Goal: Information Seeking & Learning: Learn about a topic

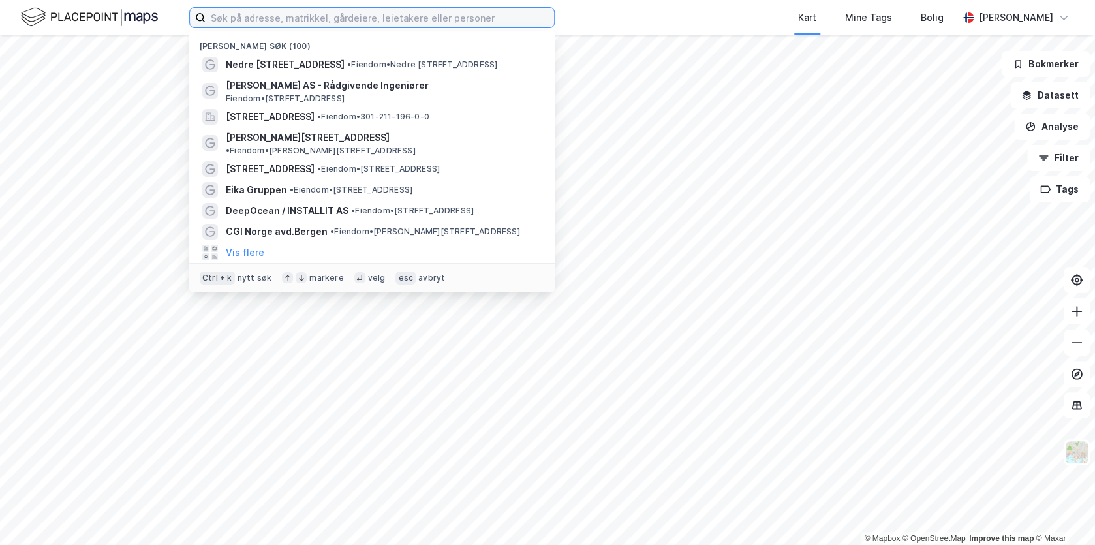
click at [288, 20] on input at bounding box center [379, 18] width 348 height 20
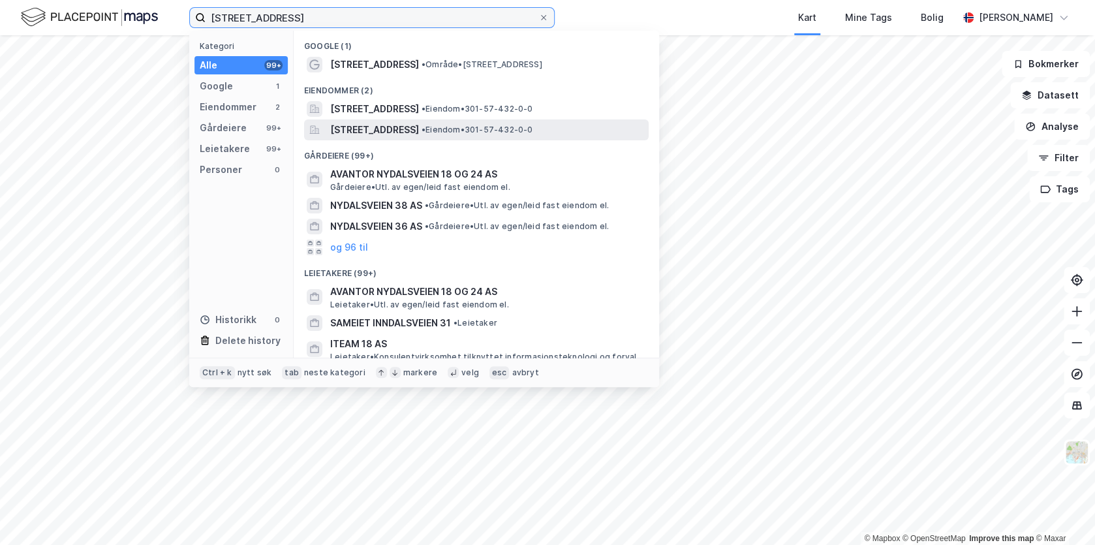
type input "[STREET_ADDRESS]"
click at [415, 137] on span "[STREET_ADDRESS]" at bounding box center [374, 130] width 89 height 16
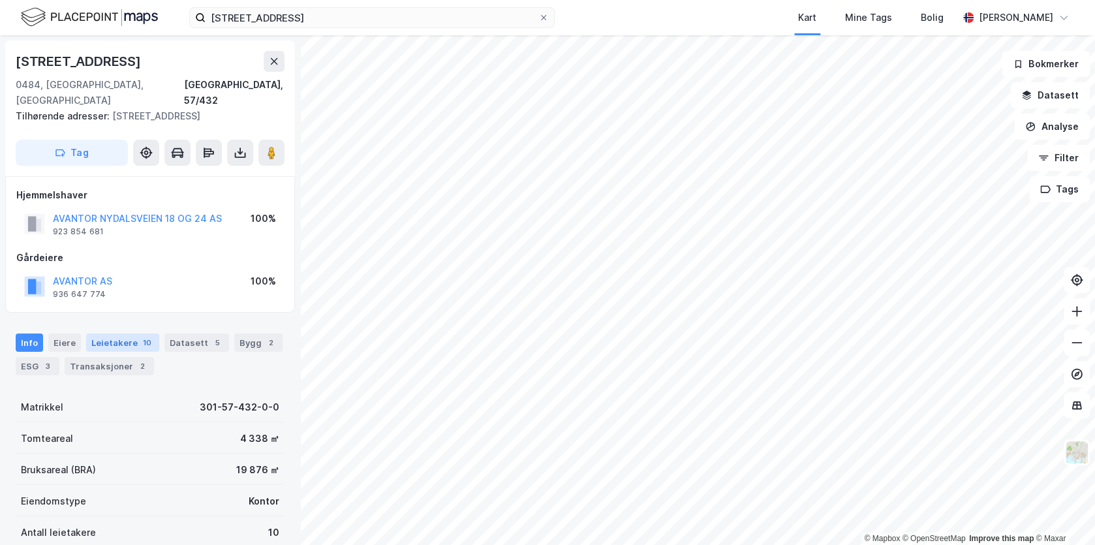
click at [129, 333] on div "Leietakere 10" at bounding box center [122, 342] width 73 height 18
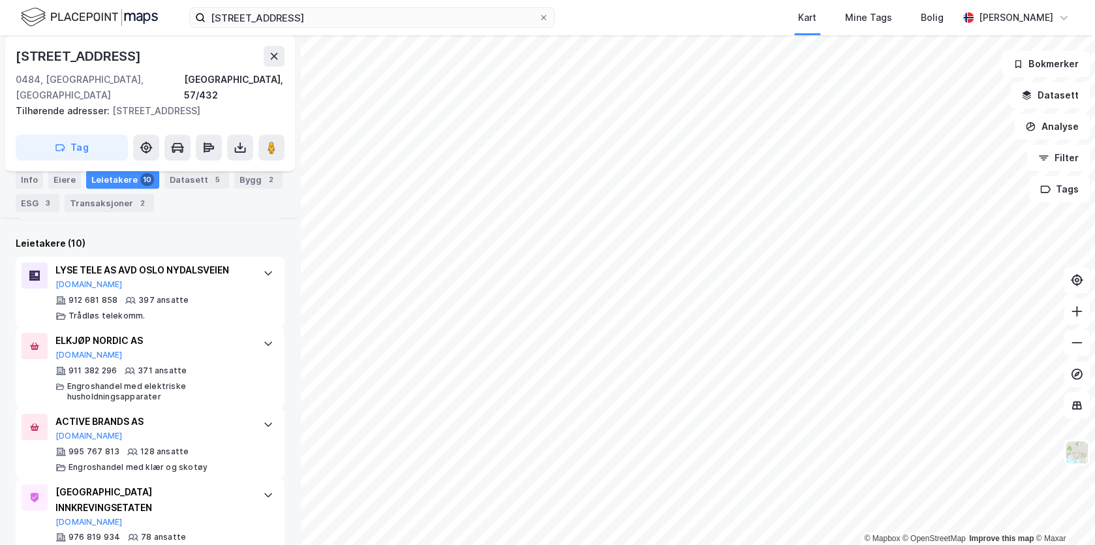
scroll to position [342, 0]
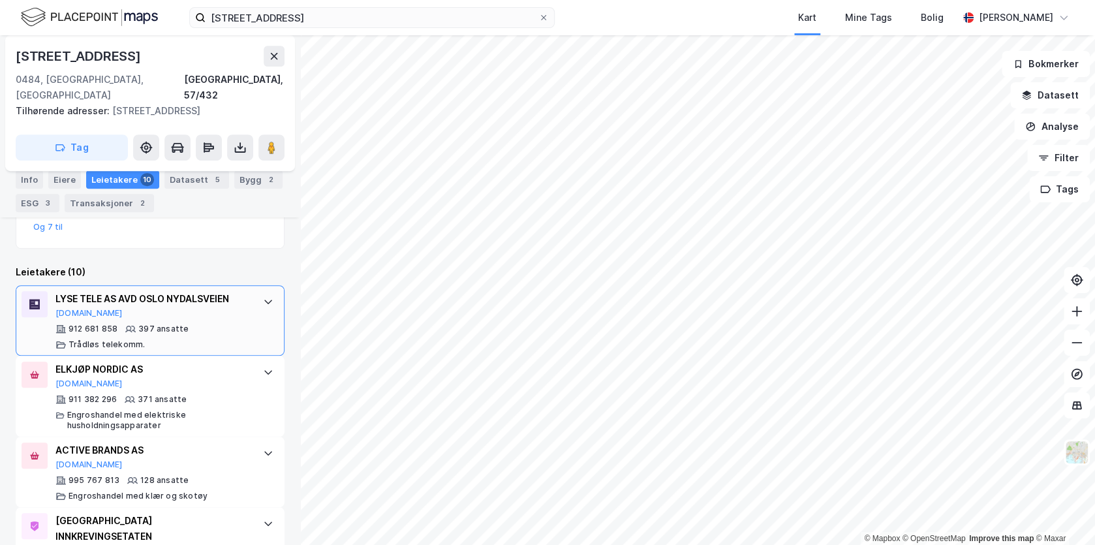
click at [144, 324] on div "912 681 858 397 ansatte Trådløs telekomm." at bounding box center [152, 337] width 194 height 26
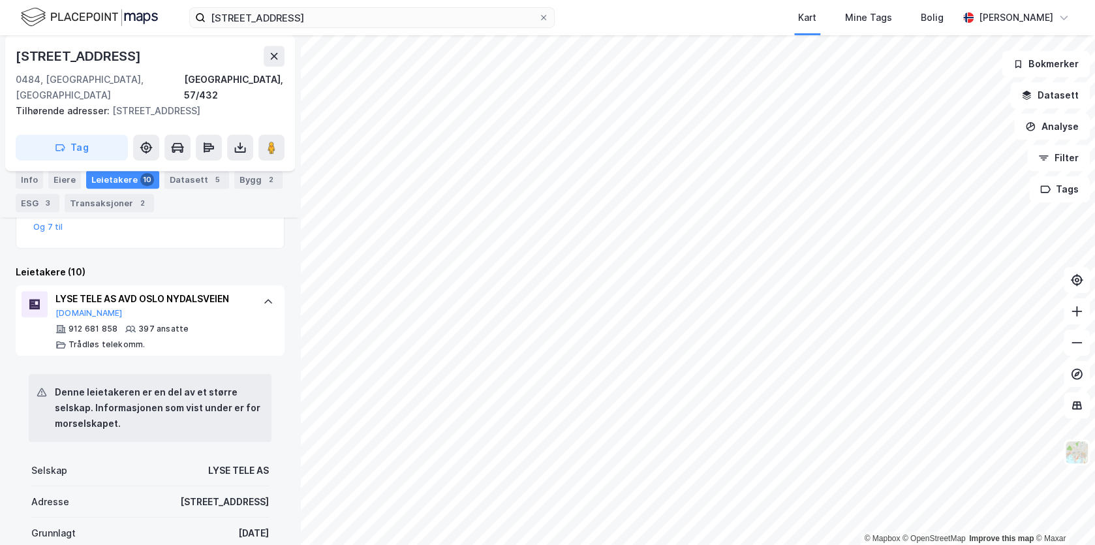
click at [102, 181] on div "Leietakere 10" at bounding box center [122, 180] width 73 height 18
click at [263, 296] on icon at bounding box center [268, 301] width 10 height 10
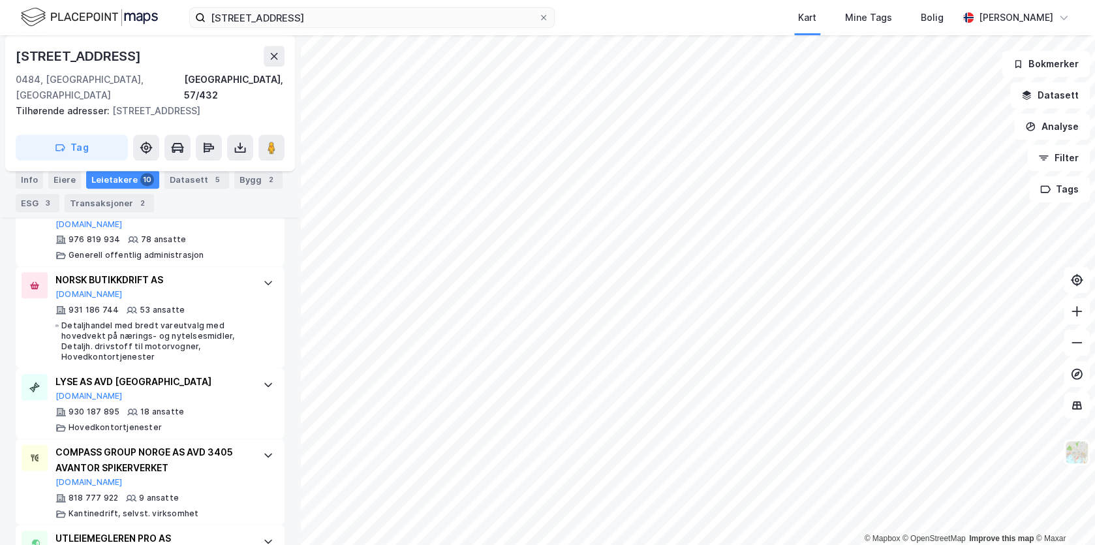
scroll to position [668, 0]
click at [156, 406] on div "18 ansatte" at bounding box center [162, 411] width 44 height 10
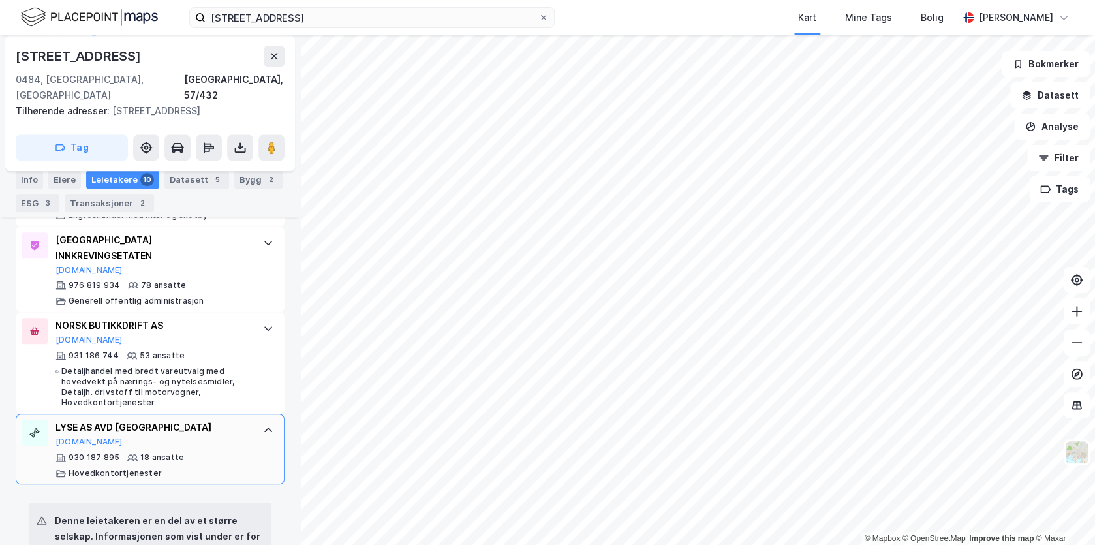
scroll to position [603, 0]
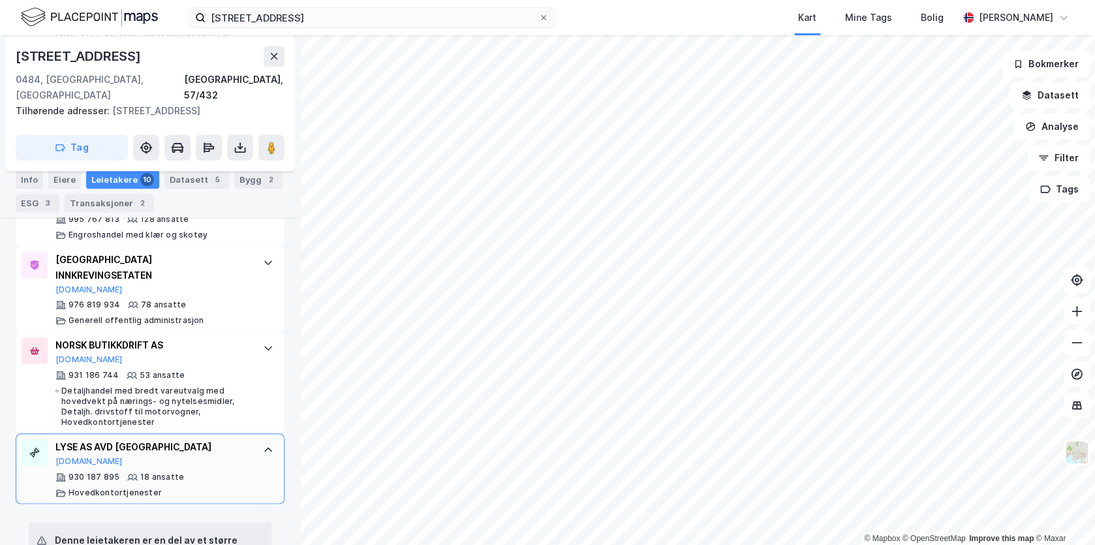
click at [263, 444] on icon at bounding box center [268, 449] width 10 height 10
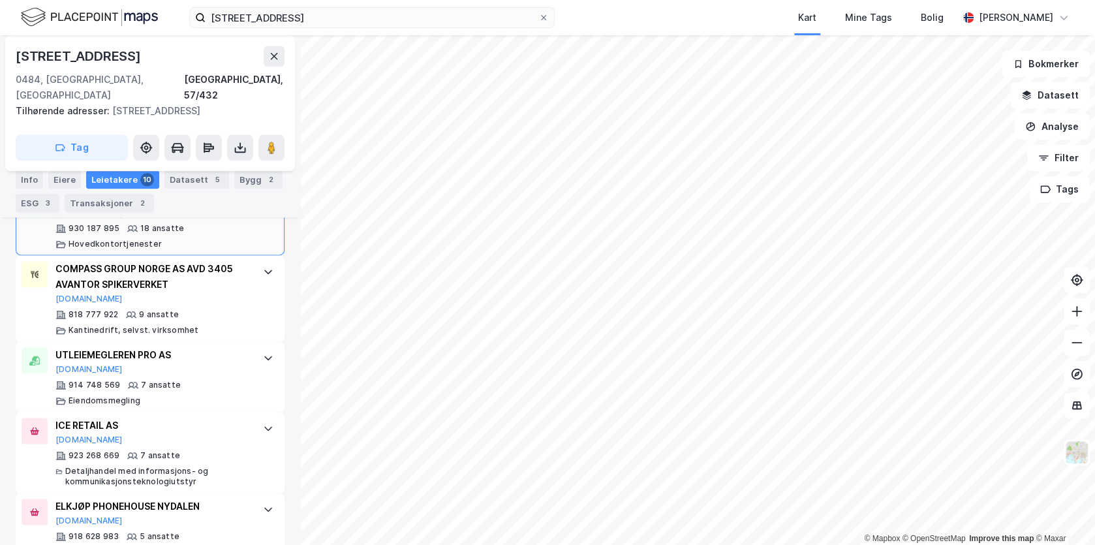
scroll to position [851, 0]
